Goal: Task Accomplishment & Management: Manage account settings

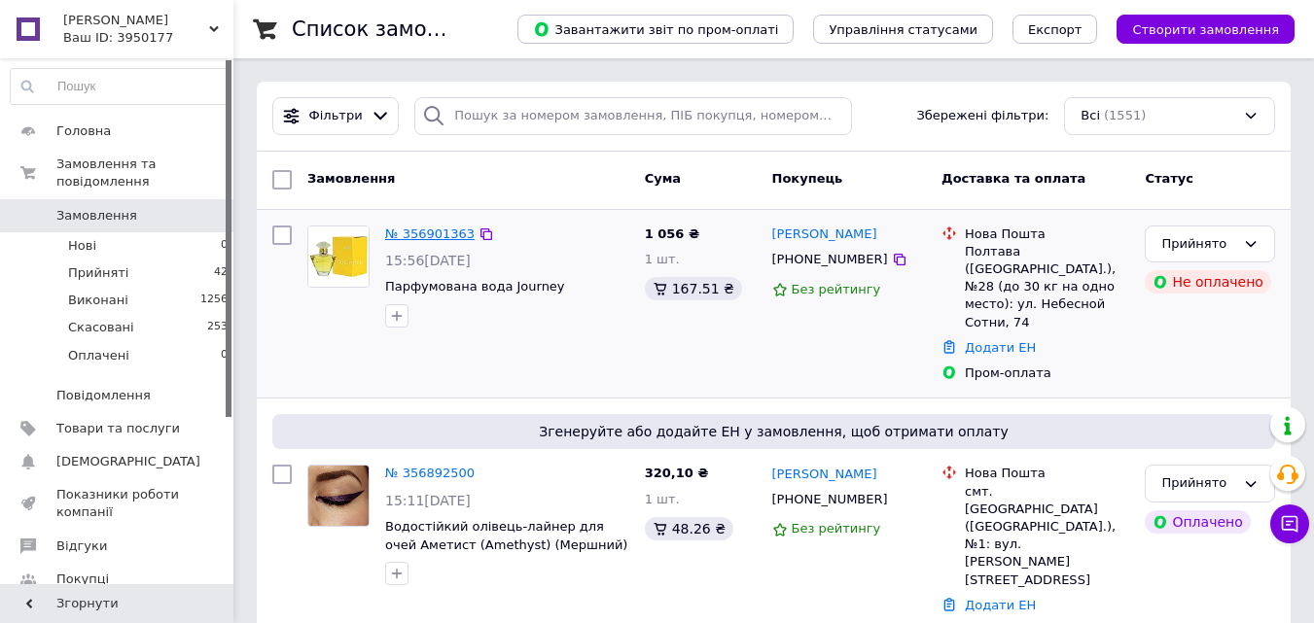
click at [430, 230] on link "№ 356901363" at bounding box center [429, 234] width 89 height 15
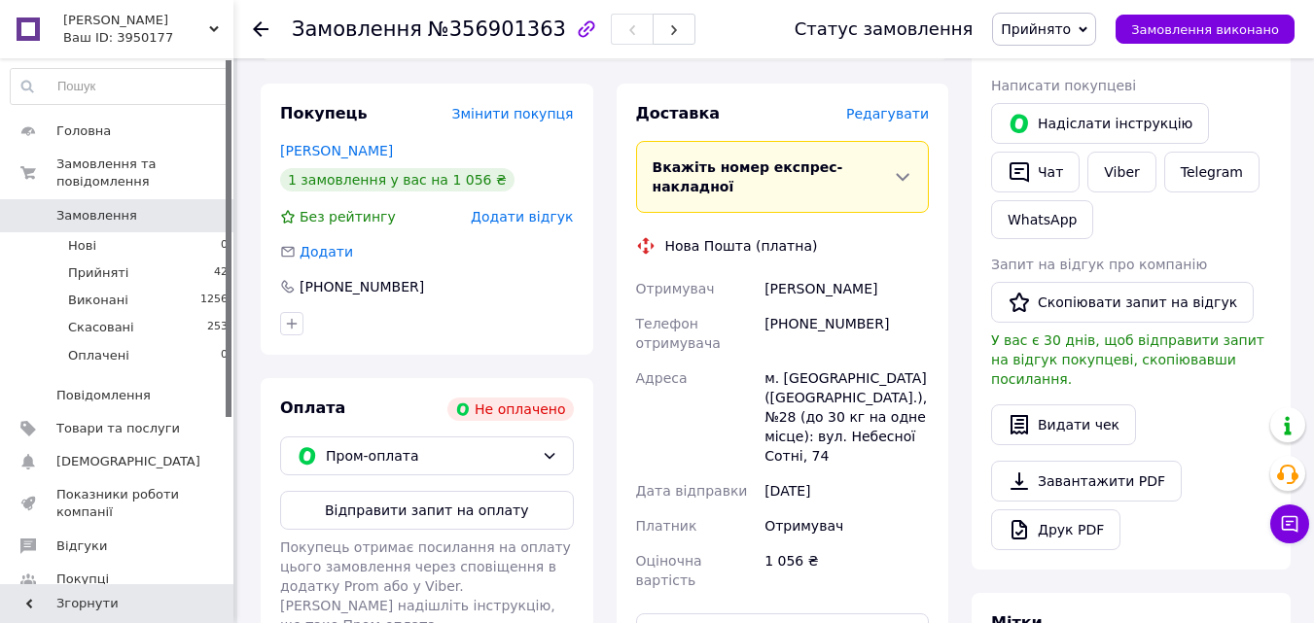
scroll to position [486, 0]
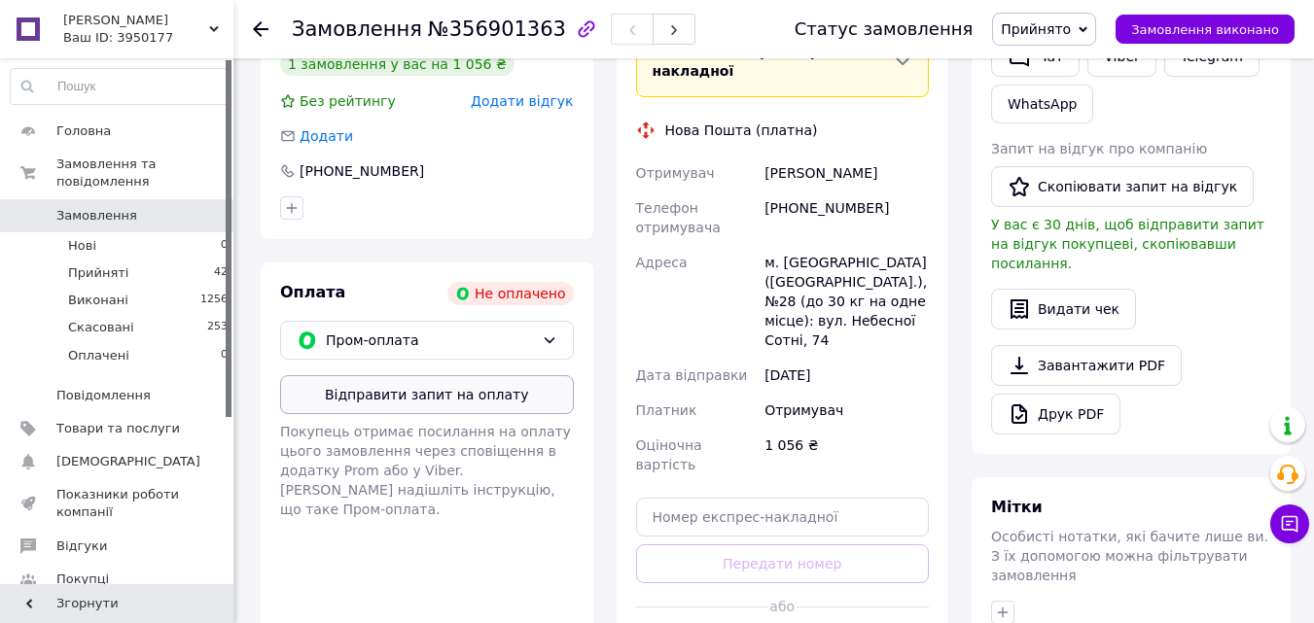
click at [496, 375] on button "Відправити запит на оплату" at bounding box center [427, 394] width 294 height 39
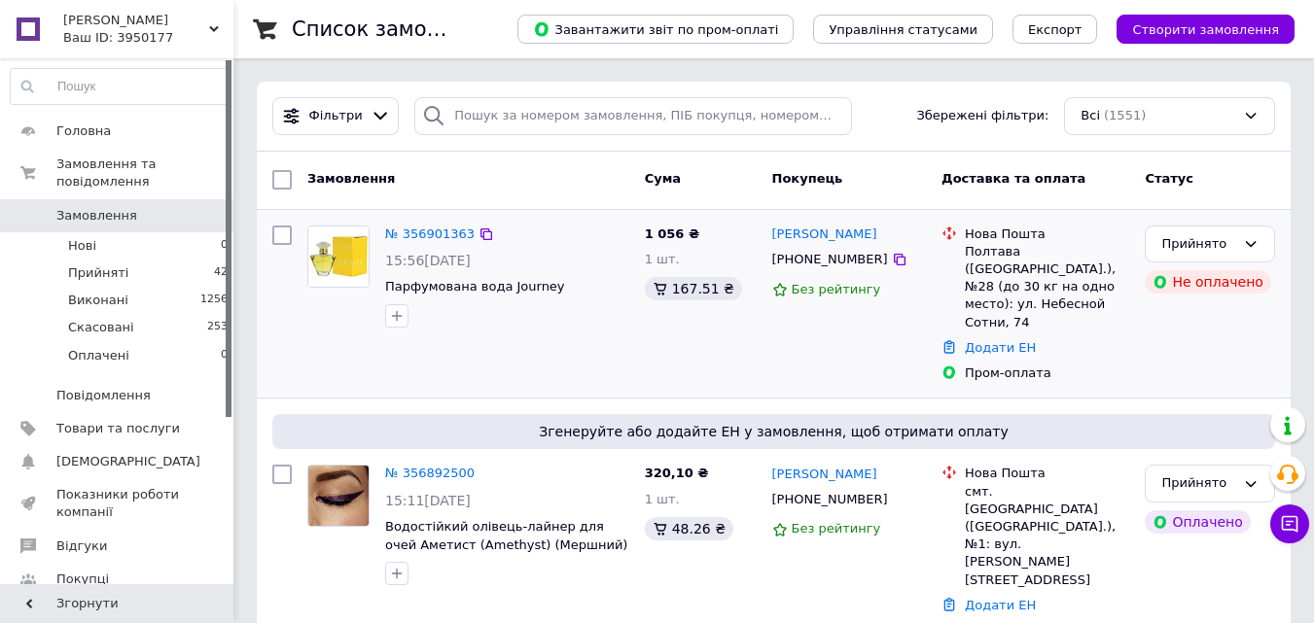
scroll to position [195, 0]
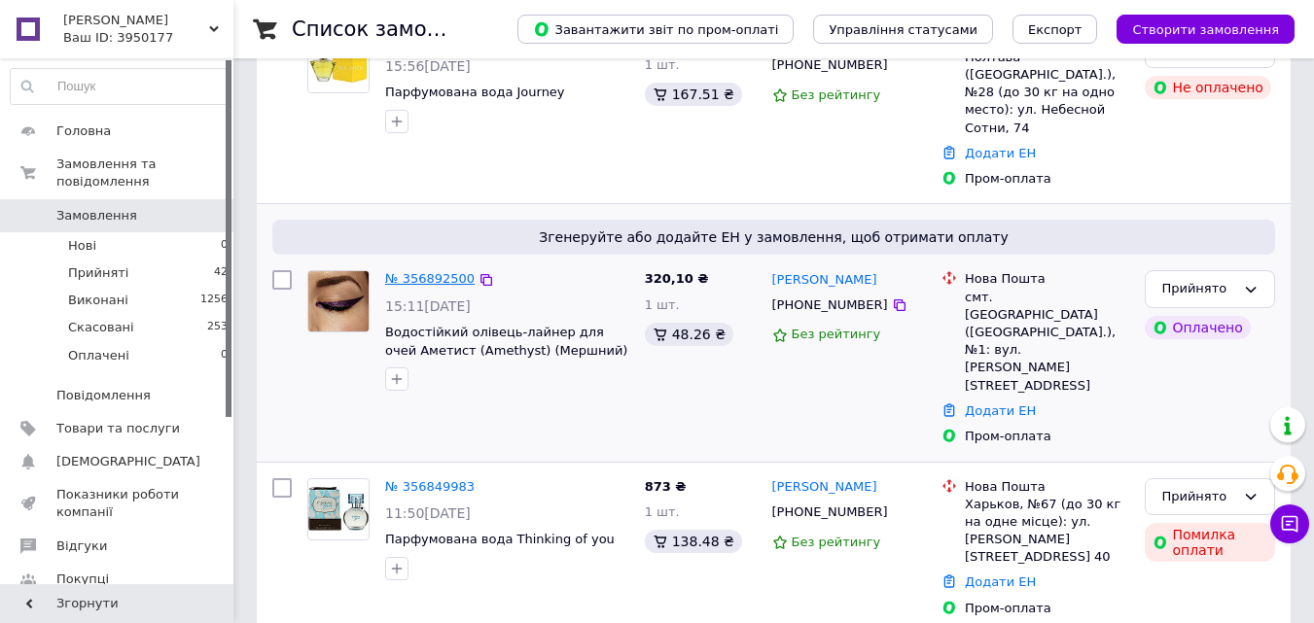
click at [442, 271] on link "№ 356892500" at bounding box center [429, 278] width 89 height 15
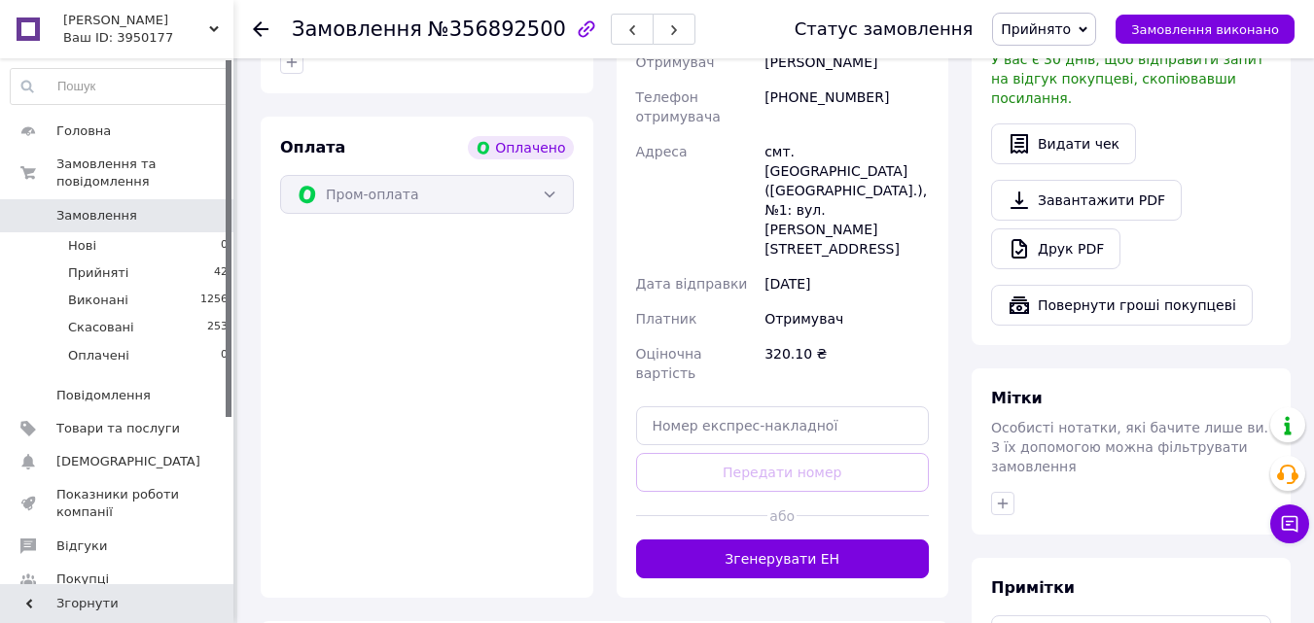
scroll to position [681, 0]
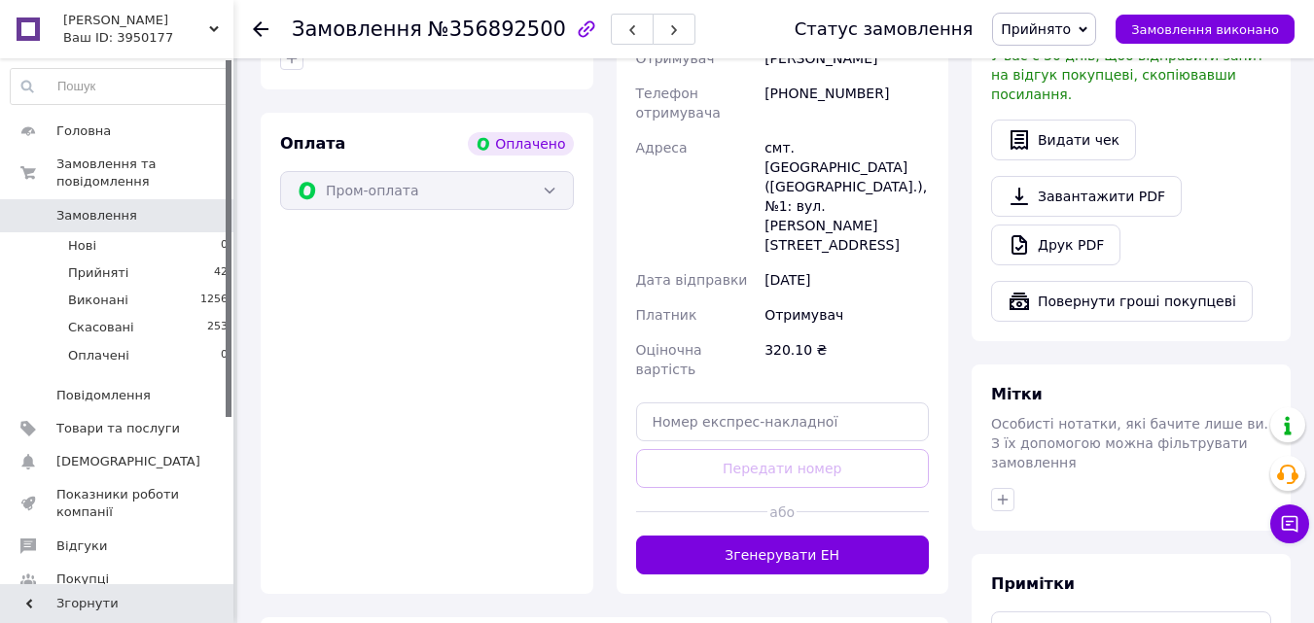
click at [777, 536] on button "Згенерувати ЕН" at bounding box center [783, 555] width 294 height 39
